Goal: Check status: Check status

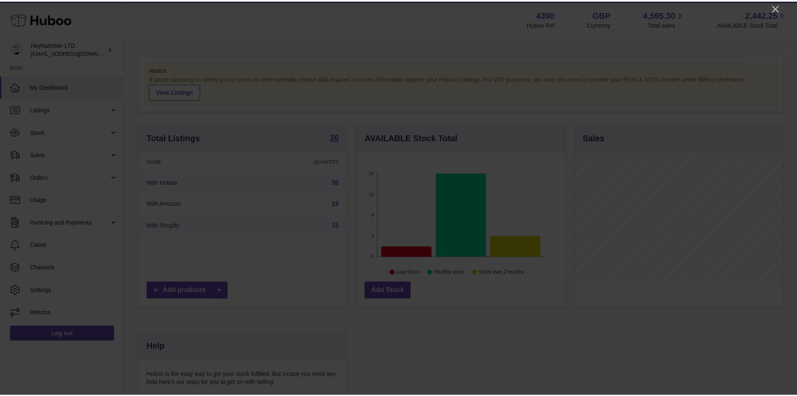
scroll to position [131, 211]
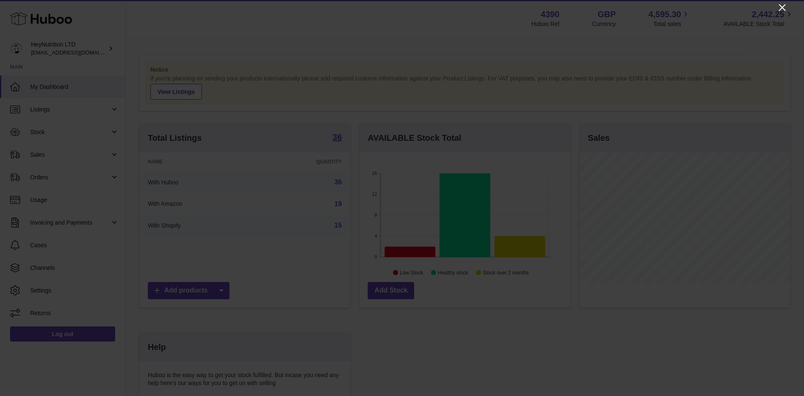
click at [782, 10] on icon "Close" at bounding box center [782, 8] width 10 height 10
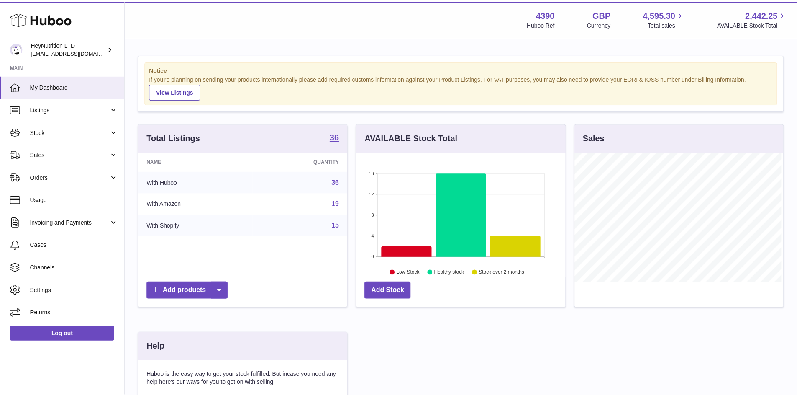
scroll to position [418501, 418423]
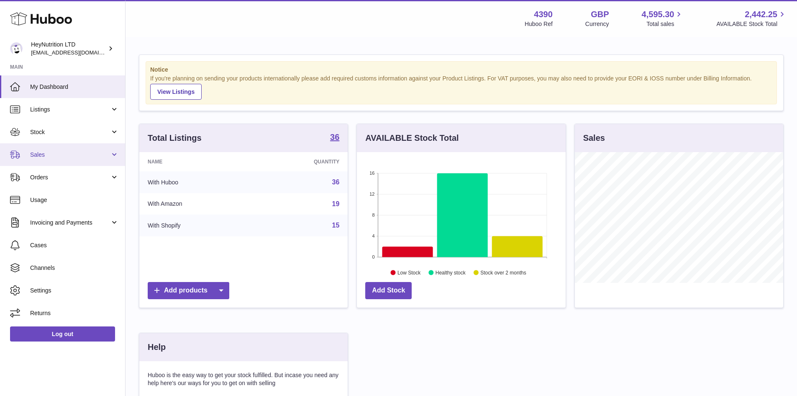
click at [59, 154] on span "Sales" at bounding box center [70, 155] width 80 height 8
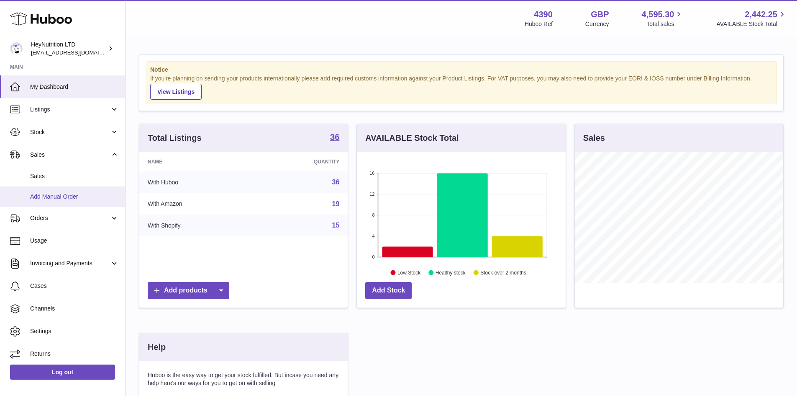
click at [51, 186] on link "Add Manual Order" at bounding box center [62, 196] width 125 height 21
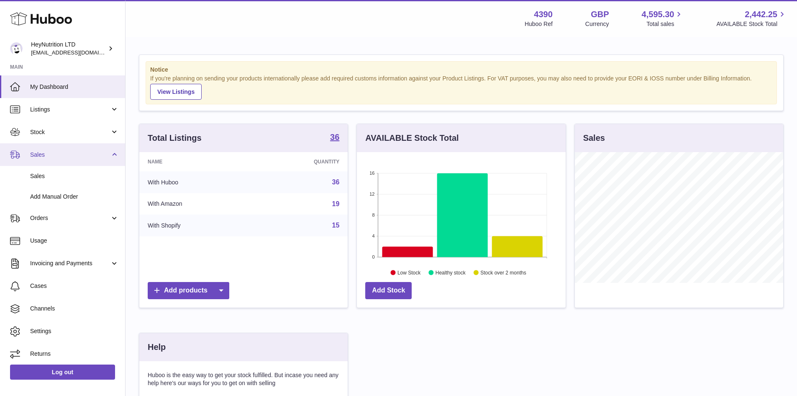
click at [66, 158] on span "Sales" at bounding box center [70, 155] width 80 height 8
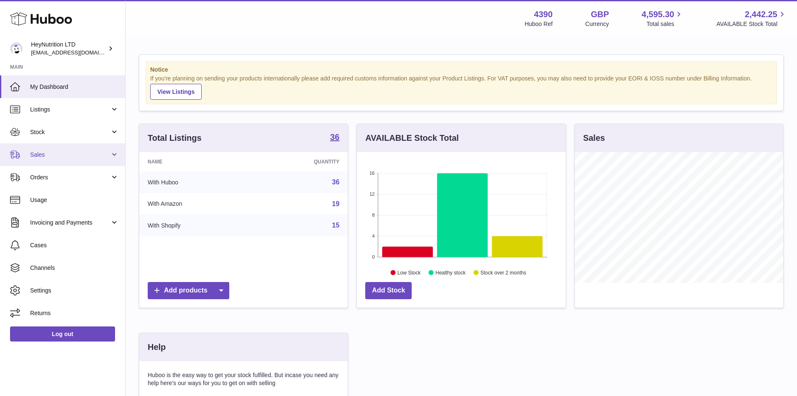
click at [63, 160] on link "Sales" at bounding box center [62, 154] width 125 height 23
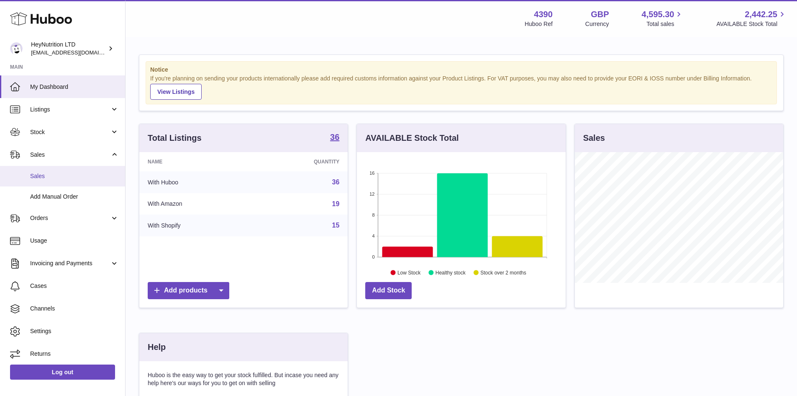
click at [65, 175] on span "Sales" at bounding box center [74, 176] width 89 height 8
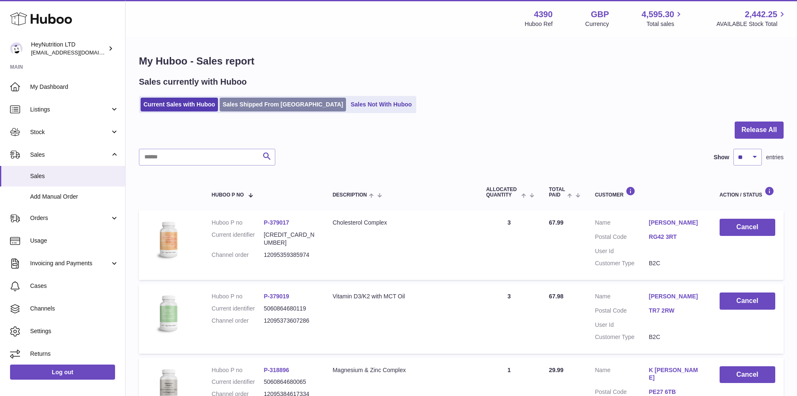
click at [263, 105] on link "Sales Shipped From [GEOGRAPHIC_DATA]" at bounding box center [283, 105] width 126 height 14
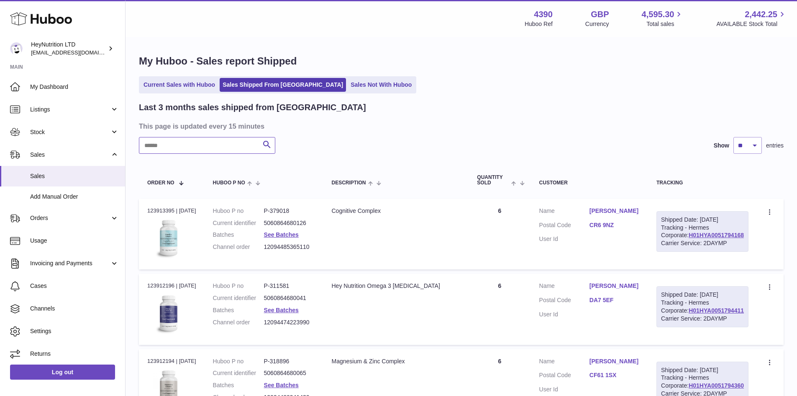
click at [186, 141] on input "text" at bounding box center [207, 145] width 136 height 17
paste input "**********"
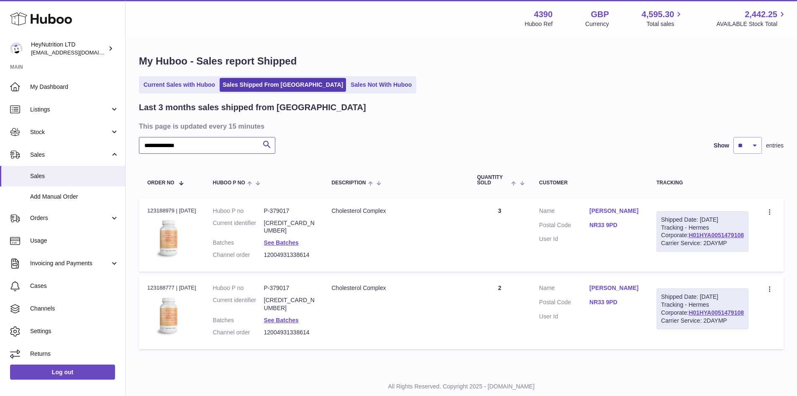
type input "**********"
